Goal: Task Accomplishment & Management: Manage account settings

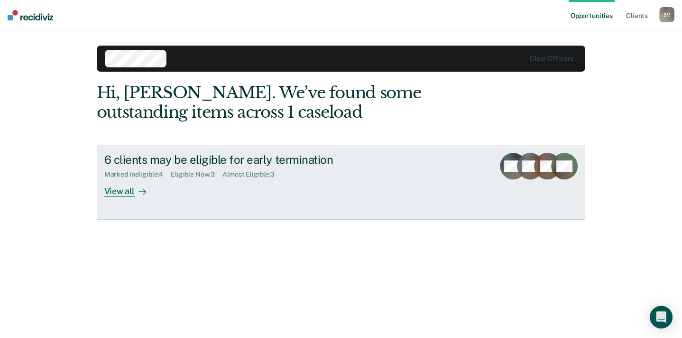
click at [123, 197] on div "View all" at bounding box center [130, 187] width 53 height 19
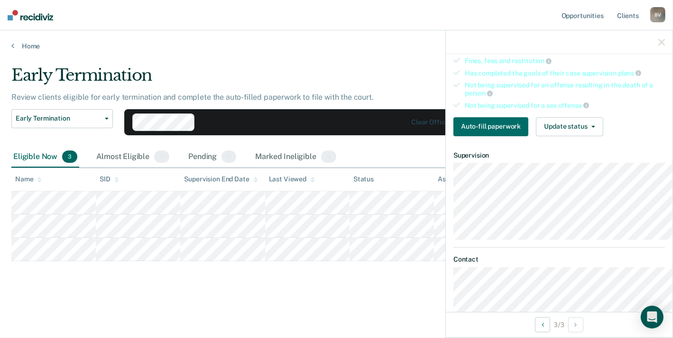
scroll to position [178, 0]
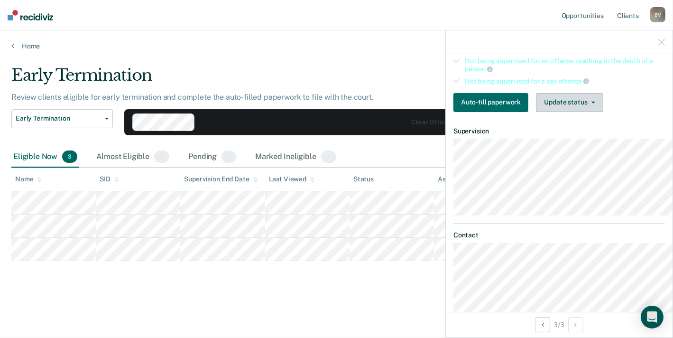
click at [555, 112] on button "Update status" at bounding box center [569, 102] width 67 height 19
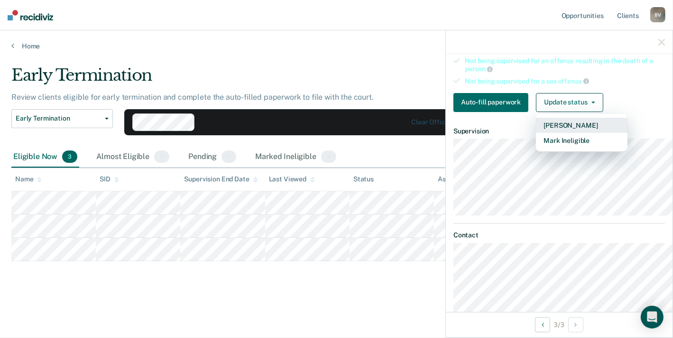
click at [550, 133] on button "[PERSON_NAME]" at bounding box center [582, 125] width 92 height 15
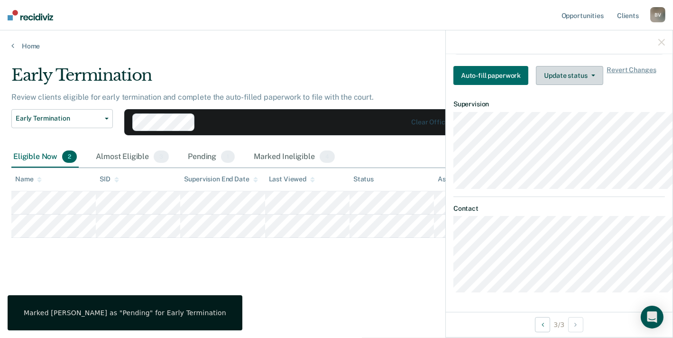
scroll to position [326, 0]
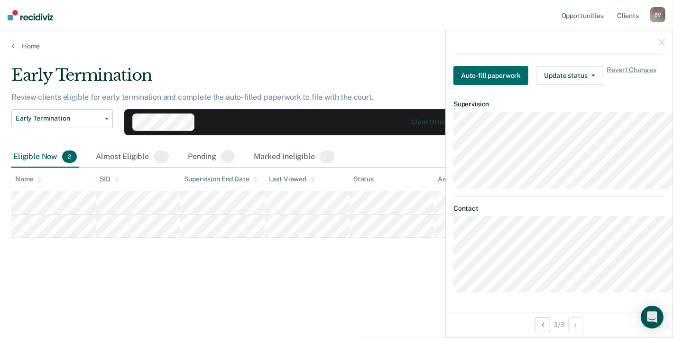
click at [331, 287] on div "Early Termination Review clients eligible for early termination and complete th…" at bounding box center [336, 181] width 650 height 232
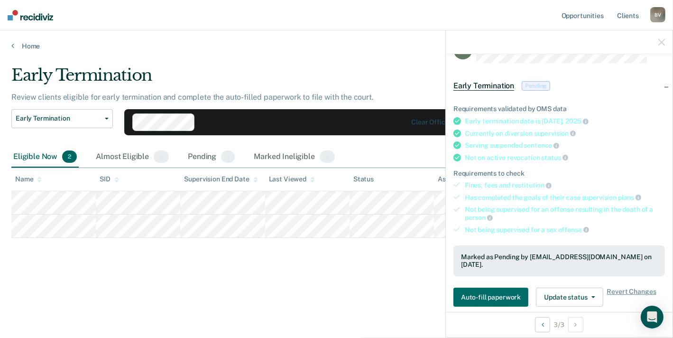
click at [660, 46] on icon "button" at bounding box center [661, 42] width 7 height 7
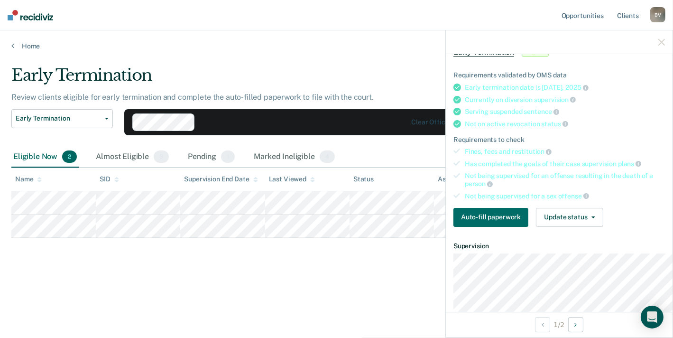
scroll to position [178, 0]
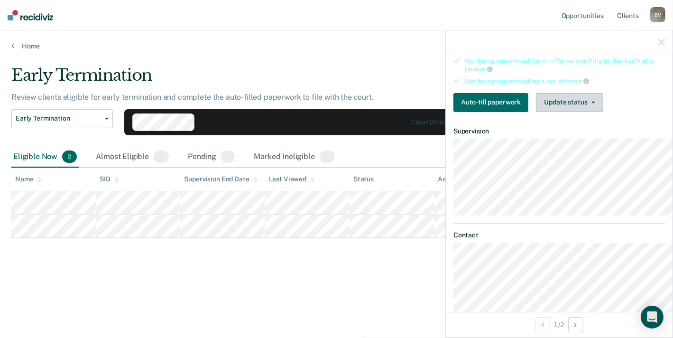
click at [536, 112] on button "Update status" at bounding box center [569, 102] width 67 height 19
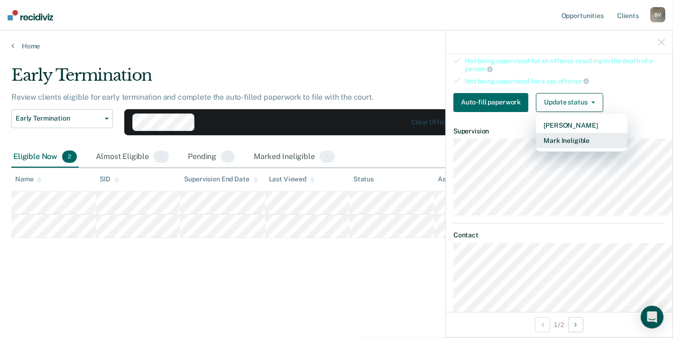
click at [536, 148] on button "Mark Ineligible" at bounding box center [582, 140] width 92 height 15
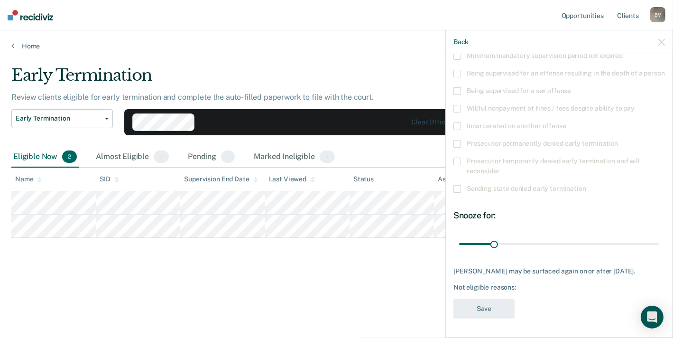
scroll to position [59, 0]
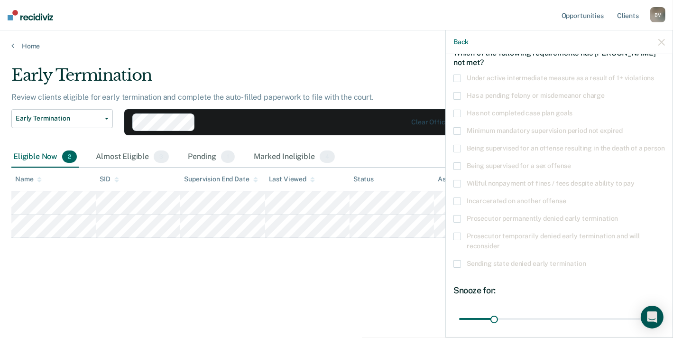
click at [493, 99] on span "Has a pending felony or misdemeanor charge" at bounding box center [536, 96] width 138 height 8
click at [605, 92] on input "Has a pending felony or misdemeanor charge" at bounding box center [605, 92] width 0 height 0
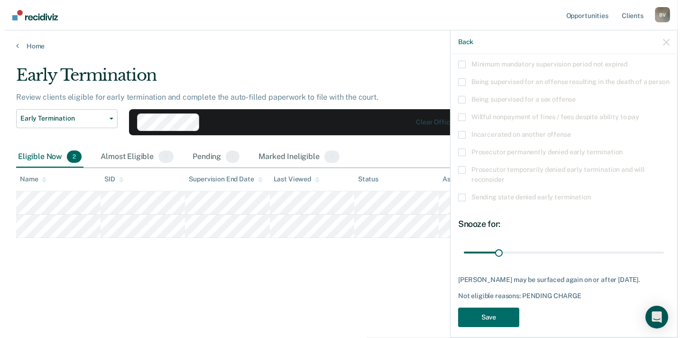
scroll to position [231, 0]
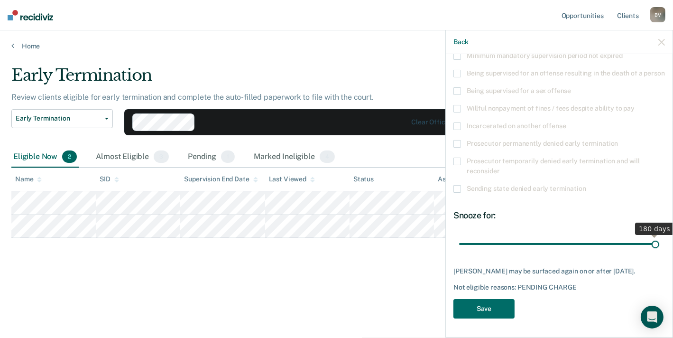
drag, startPoint x: 448, startPoint y: 214, endPoint x: 686, endPoint y: 196, distance: 238.4
type input "180"
click at [659, 235] on input "range" at bounding box center [559, 243] width 200 height 17
click at [454, 299] on button "Save" at bounding box center [484, 308] width 61 height 19
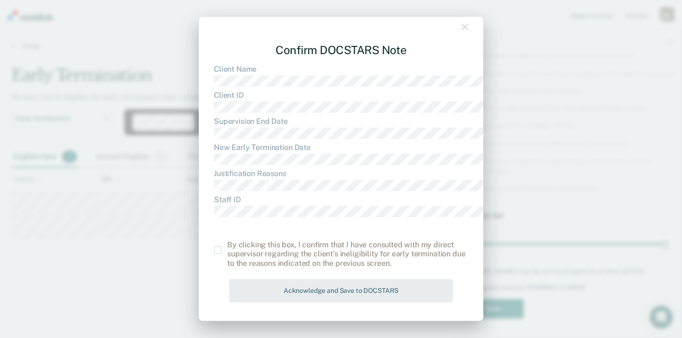
scroll to position [65, 0]
click at [214, 246] on span at bounding box center [218, 250] width 8 height 8
click at [227, 246] on input "checkbox" at bounding box center [227, 246] width 0 height 0
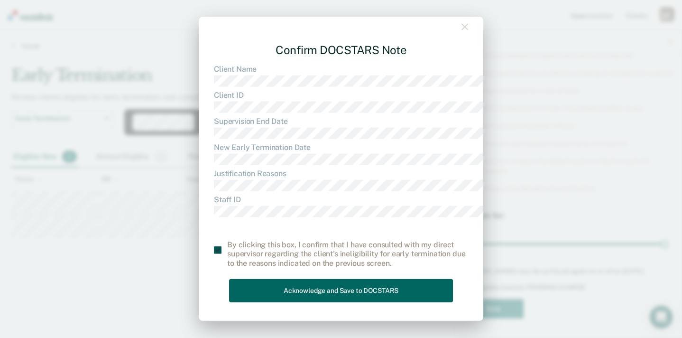
click at [246, 286] on button "Acknowledge and Save to DOCSTARS" at bounding box center [341, 289] width 224 height 23
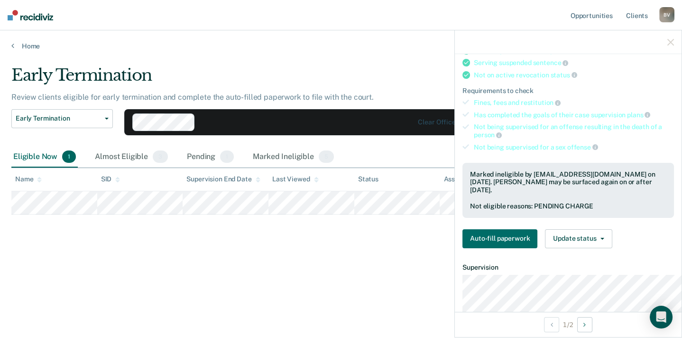
scroll to position [0, 0]
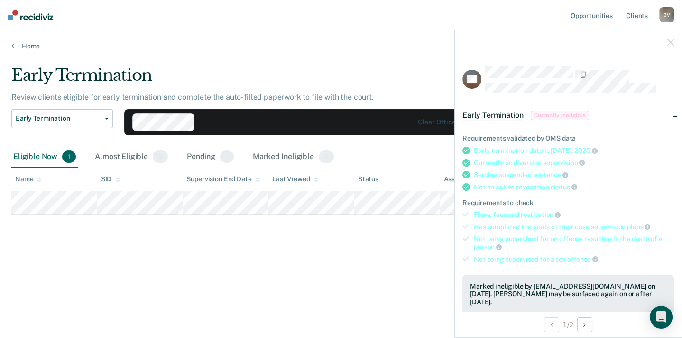
click at [667, 46] on icon "button" at bounding box center [670, 42] width 7 height 7
